Goal: Task Accomplishment & Management: Use online tool/utility

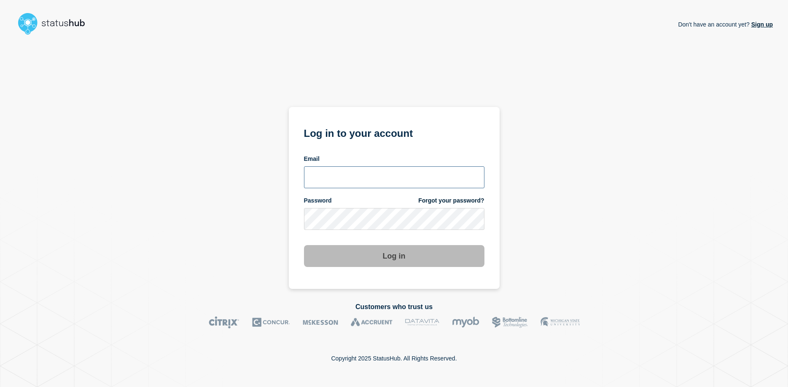
click at [395, 178] on input "email input" at bounding box center [394, 177] width 180 height 22
type input "[EMAIL_ADDRESS][DOMAIN_NAME]"
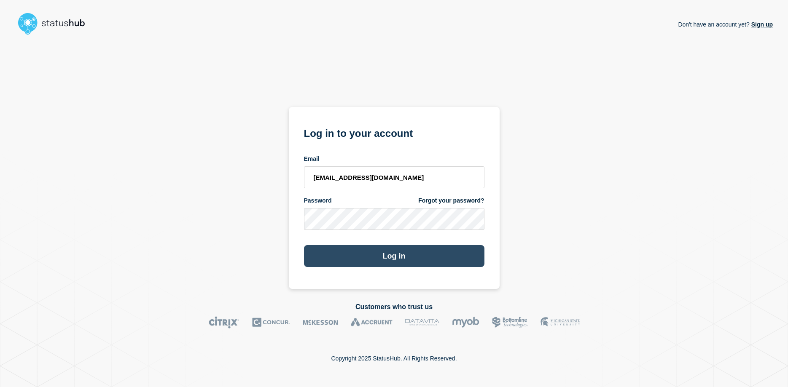
click at [389, 256] on button "Log in" at bounding box center [394, 256] width 180 height 22
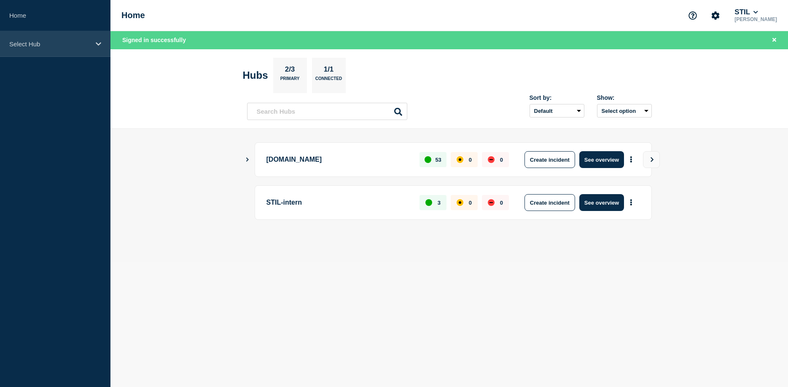
click at [86, 41] on p "Select Hub" at bounding box center [49, 43] width 81 height 7
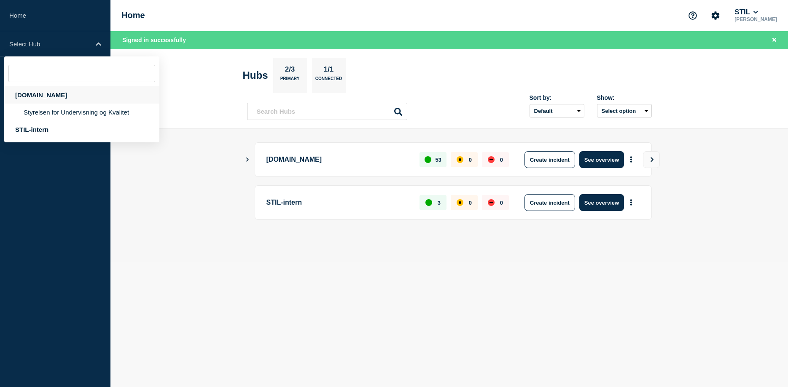
click at [55, 94] on div "[DOMAIN_NAME]" at bounding box center [81, 94] width 155 height 17
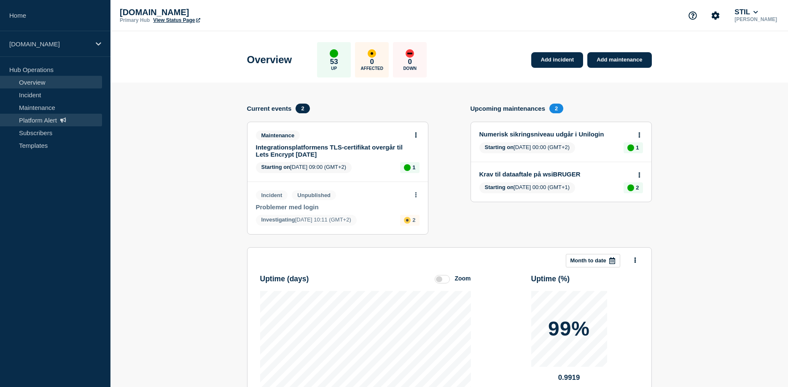
click at [46, 119] on link "Platform Alert" at bounding box center [51, 120] width 102 height 13
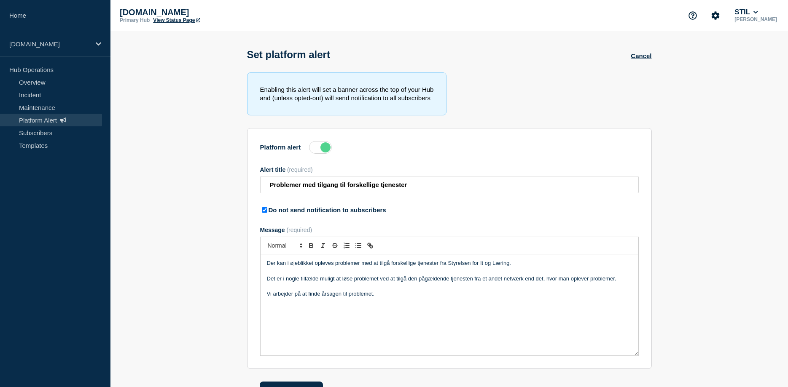
click at [317, 151] on label at bounding box center [320, 147] width 23 height 13
click at [0, 0] on input "Platform alert" at bounding box center [0, 0] width 0 height 0
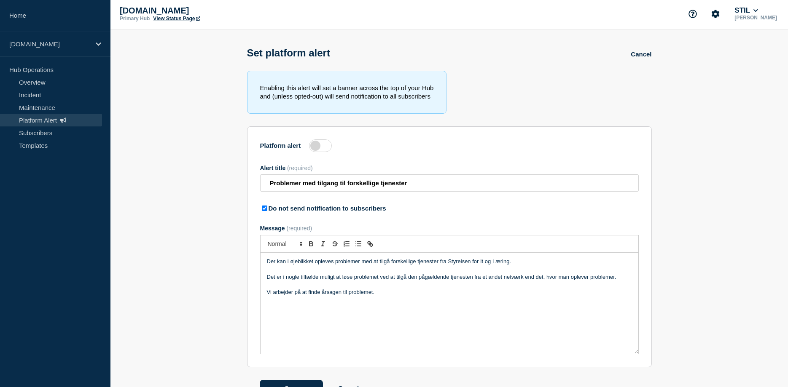
scroll to position [28, 0]
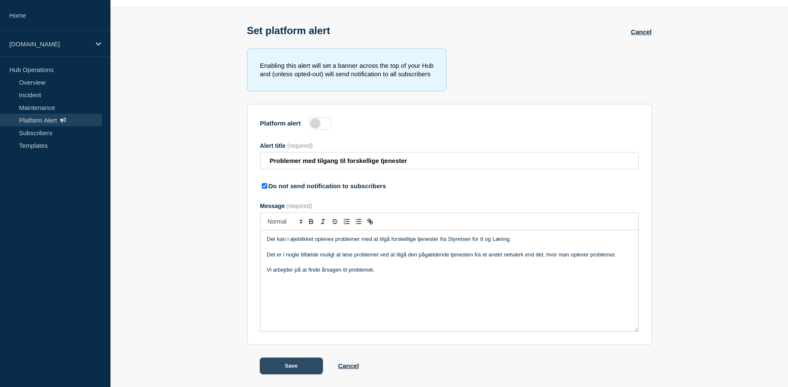
click at [289, 367] on button "Save" at bounding box center [291, 366] width 63 height 17
